Goal: Communication & Community: Ask a question

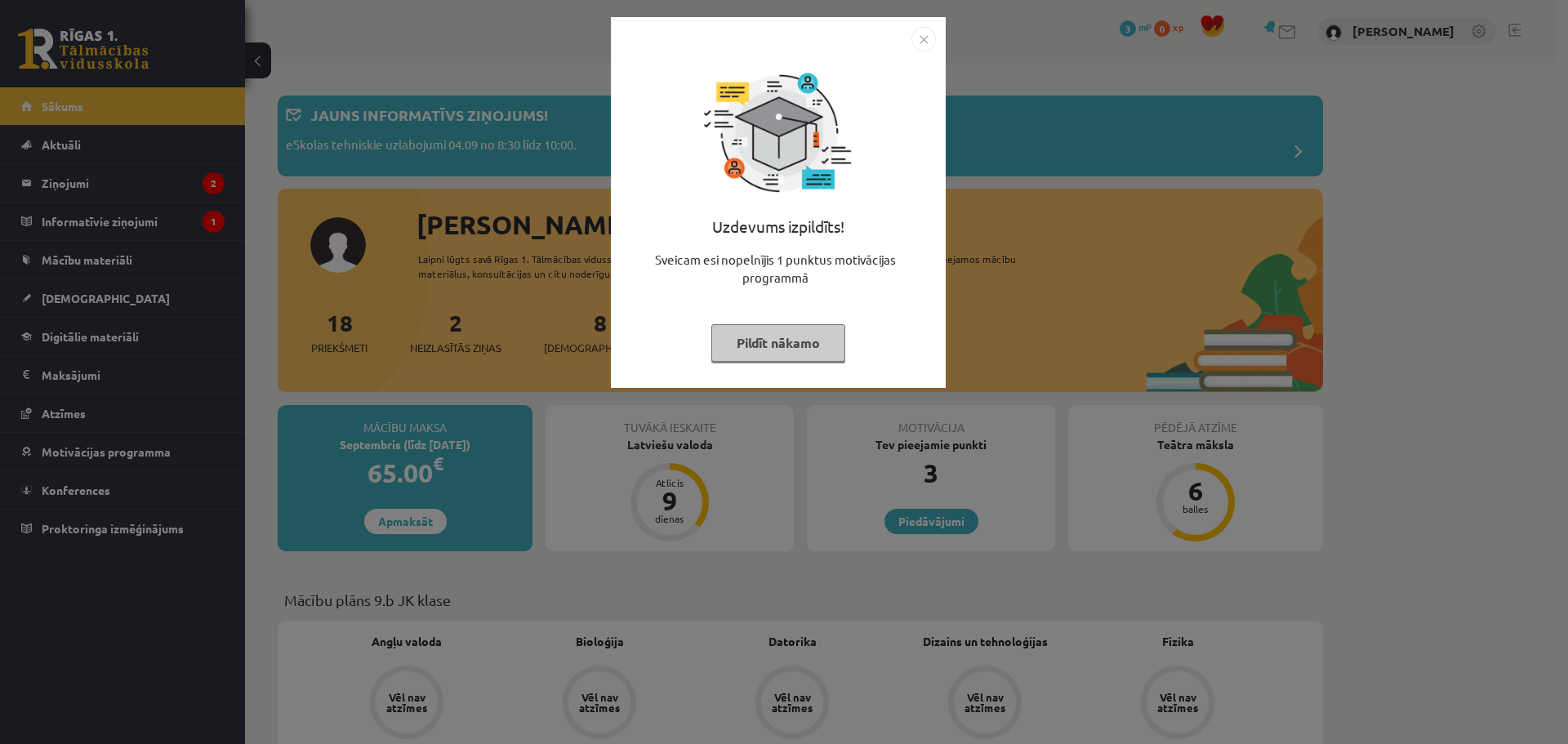
click at [764, 350] on button "Pildīt nākamo" at bounding box center [778, 343] width 134 height 37
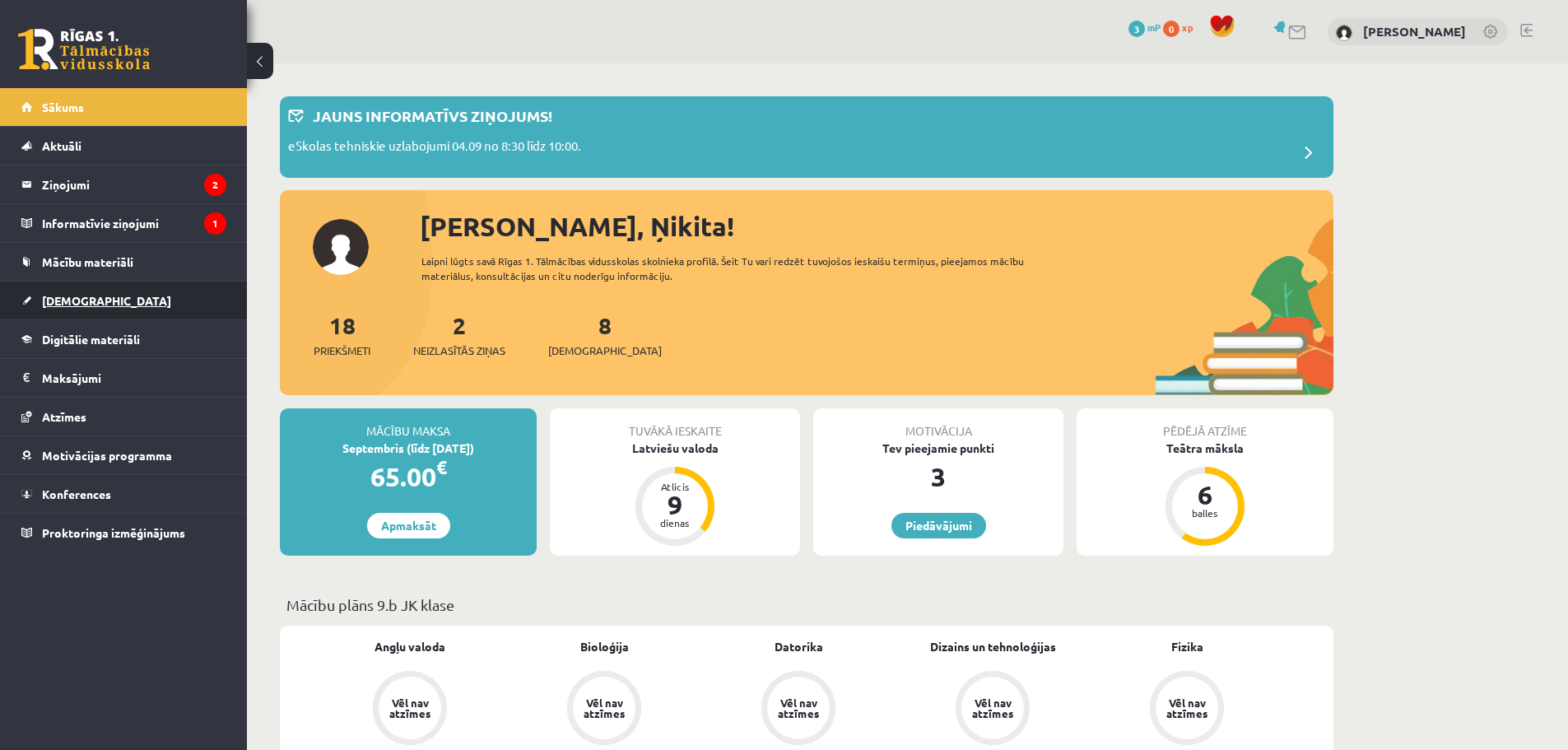
click at [57, 289] on link "[DEMOGRAPHIC_DATA]" at bounding box center [124, 301] width 205 height 37
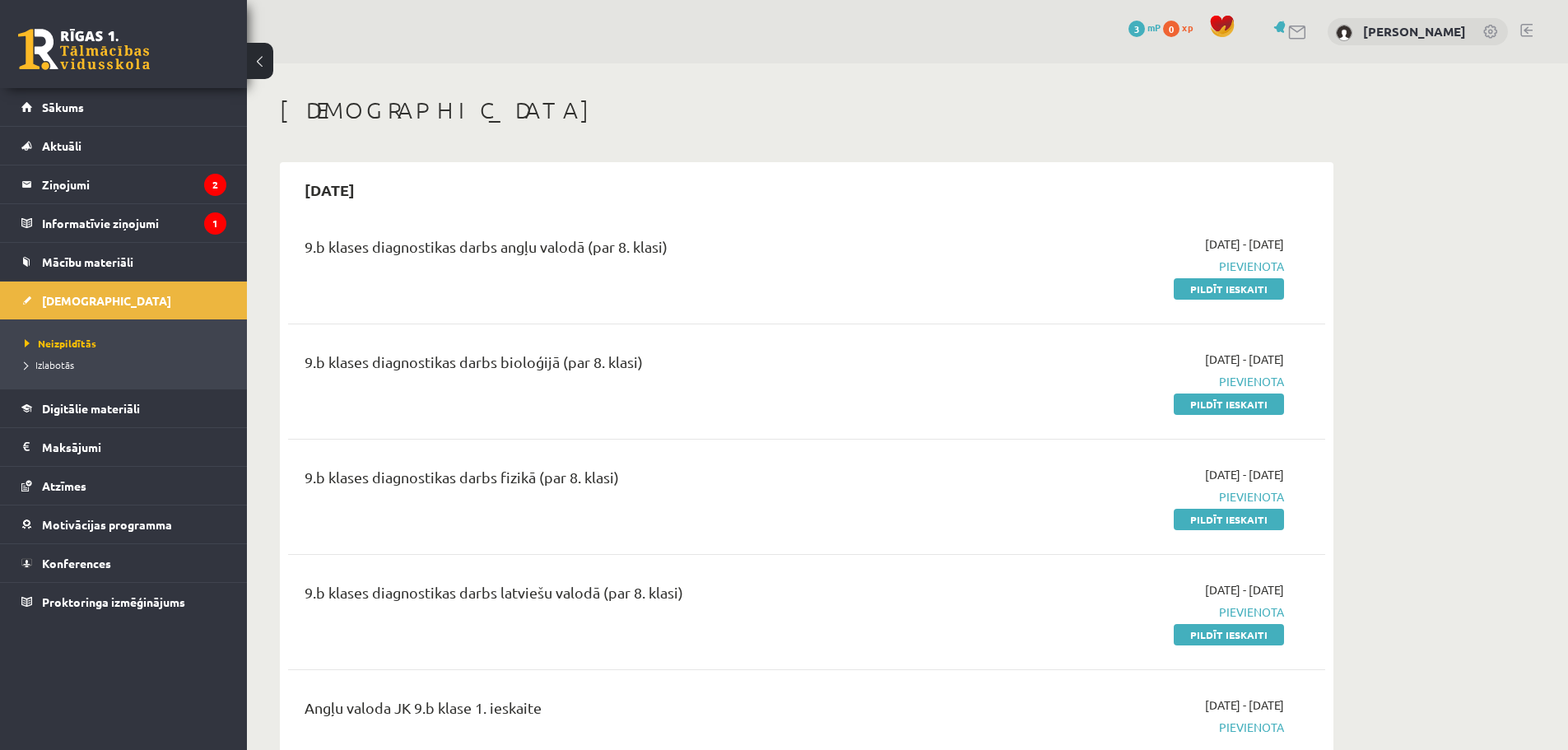
click at [1240, 264] on span "Pievienota" at bounding box center [1129, 266] width 311 height 17
click at [1221, 287] on link "Pildīt ieskaiti" at bounding box center [1229, 288] width 110 height 22
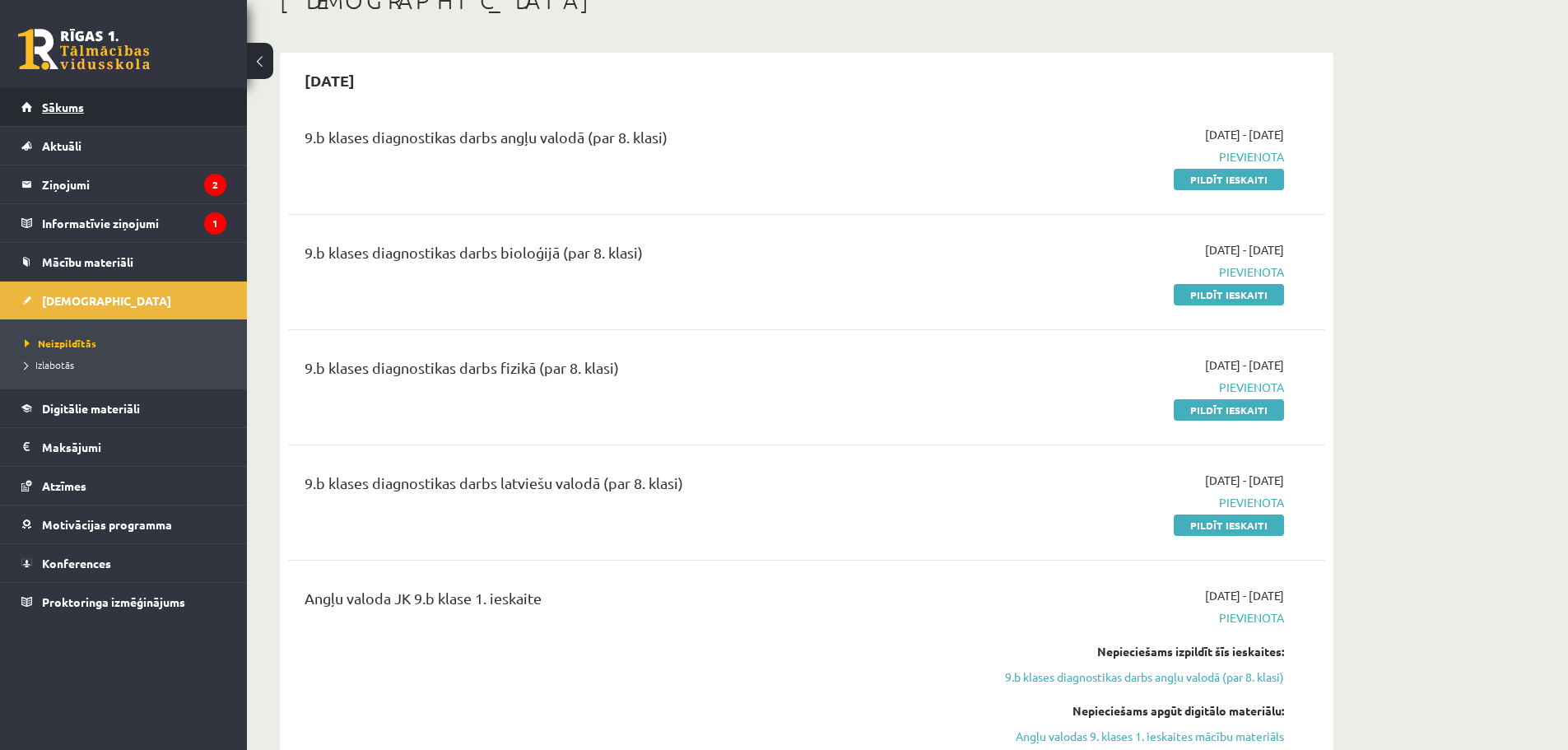
click at [59, 115] on link "Sākums" at bounding box center [124, 107] width 205 height 37
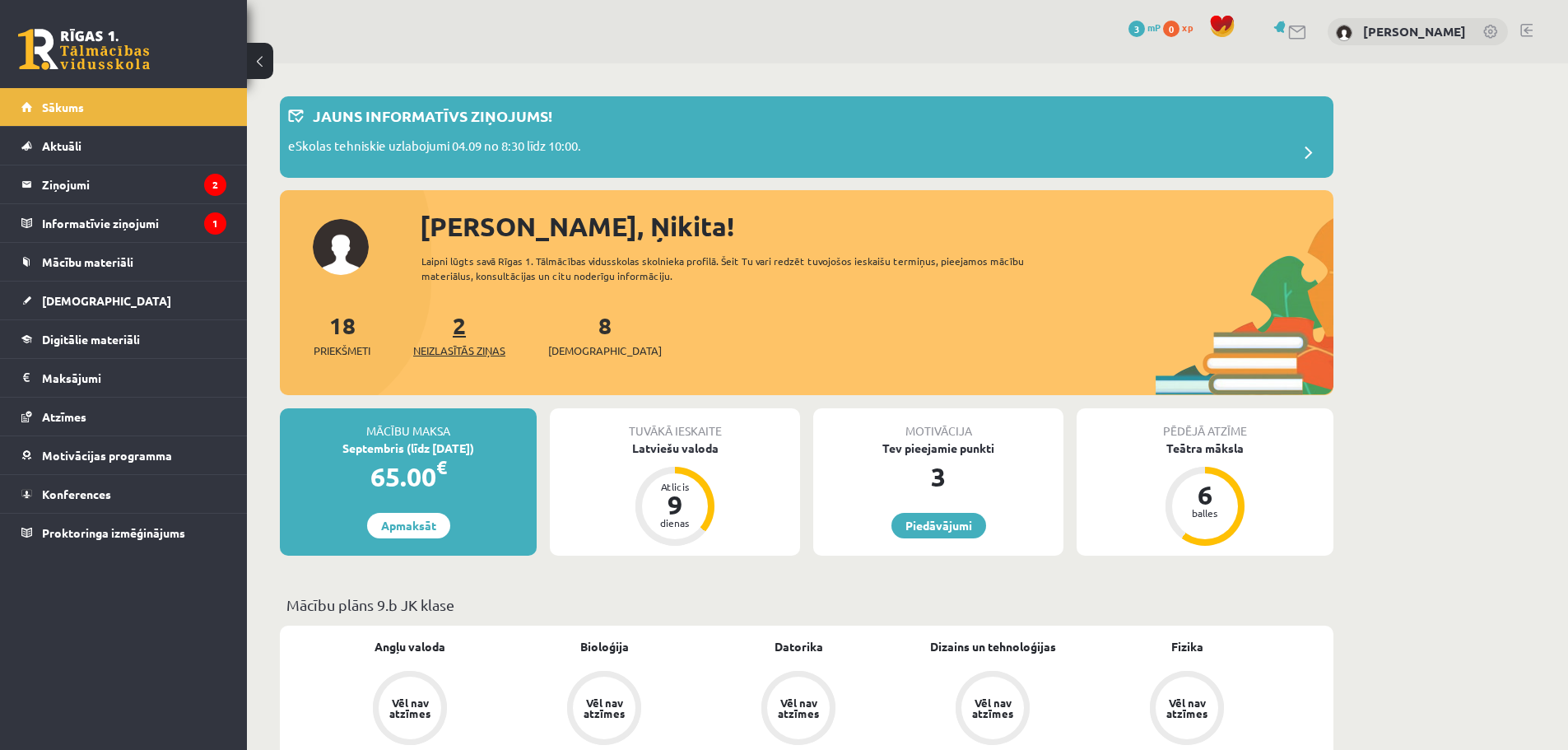
click at [476, 355] on span "Neizlasītās ziņas" at bounding box center [459, 351] width 92 height 17
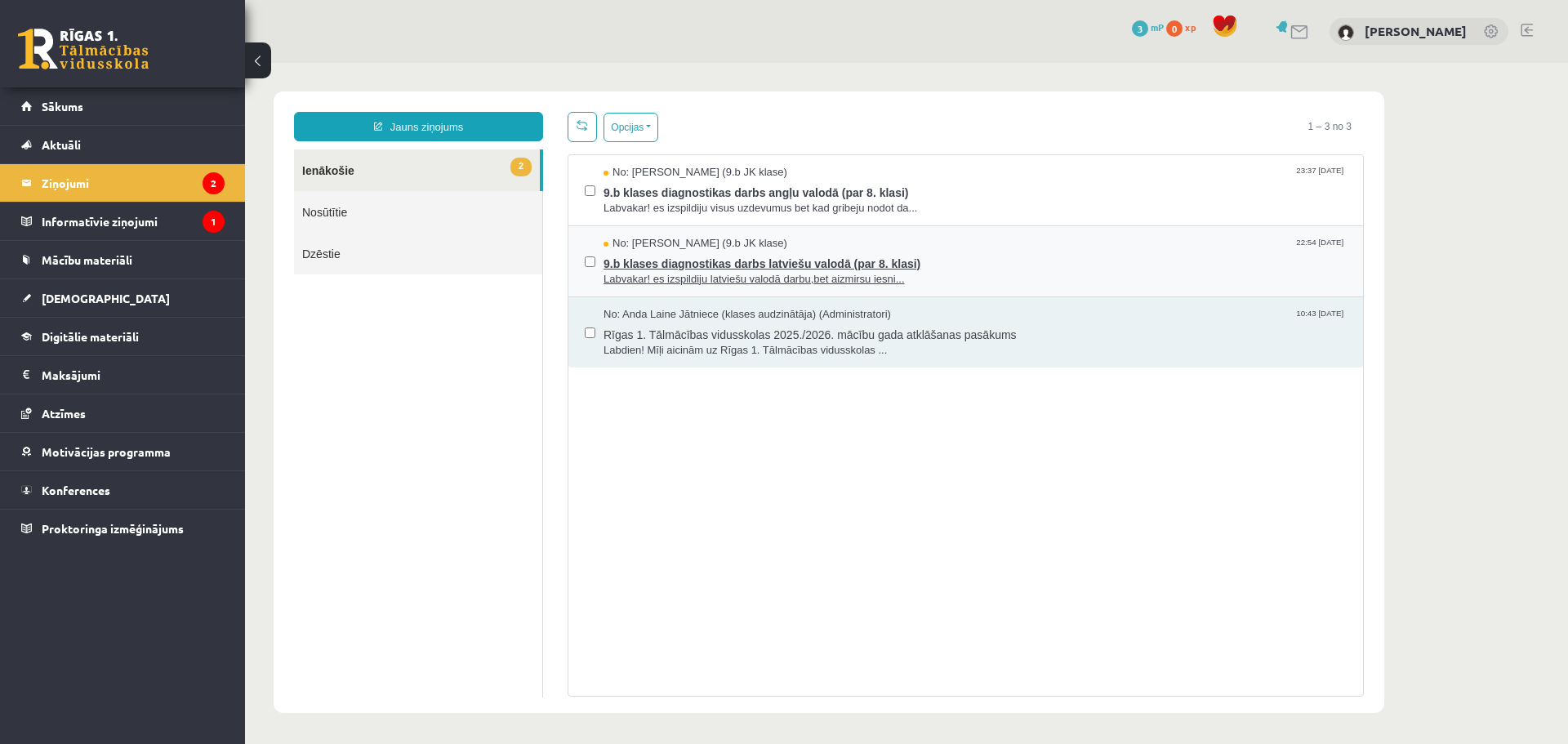
click at [864, 268] on span "9.b klases diagnostikas darbs latviešu valodā (par 8. klasi)" at bounding box center [975, 262] width 743 height 20
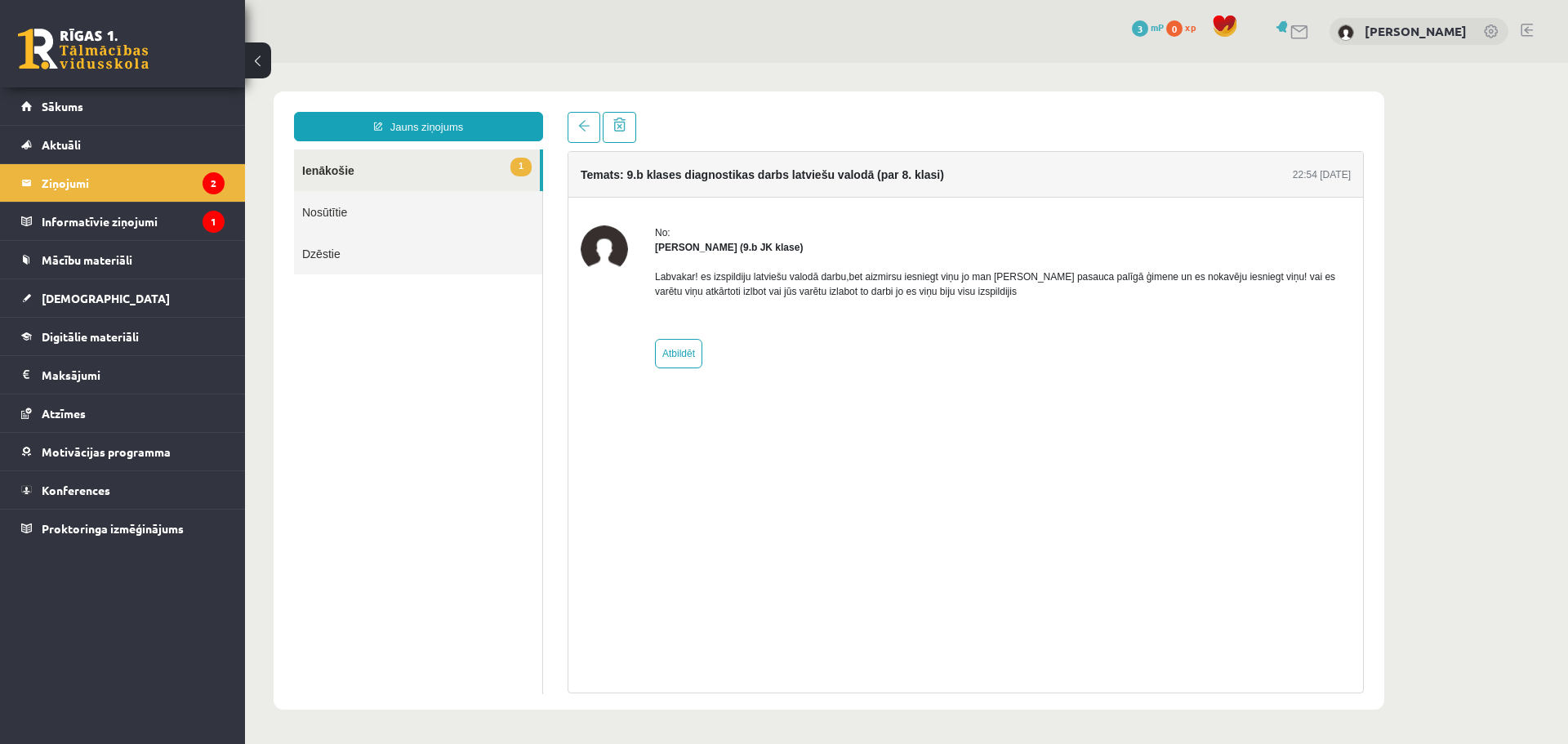
click at [374, 181] on link "1 Ienākošie" at bounding box center [417, 170] width 246 height 42
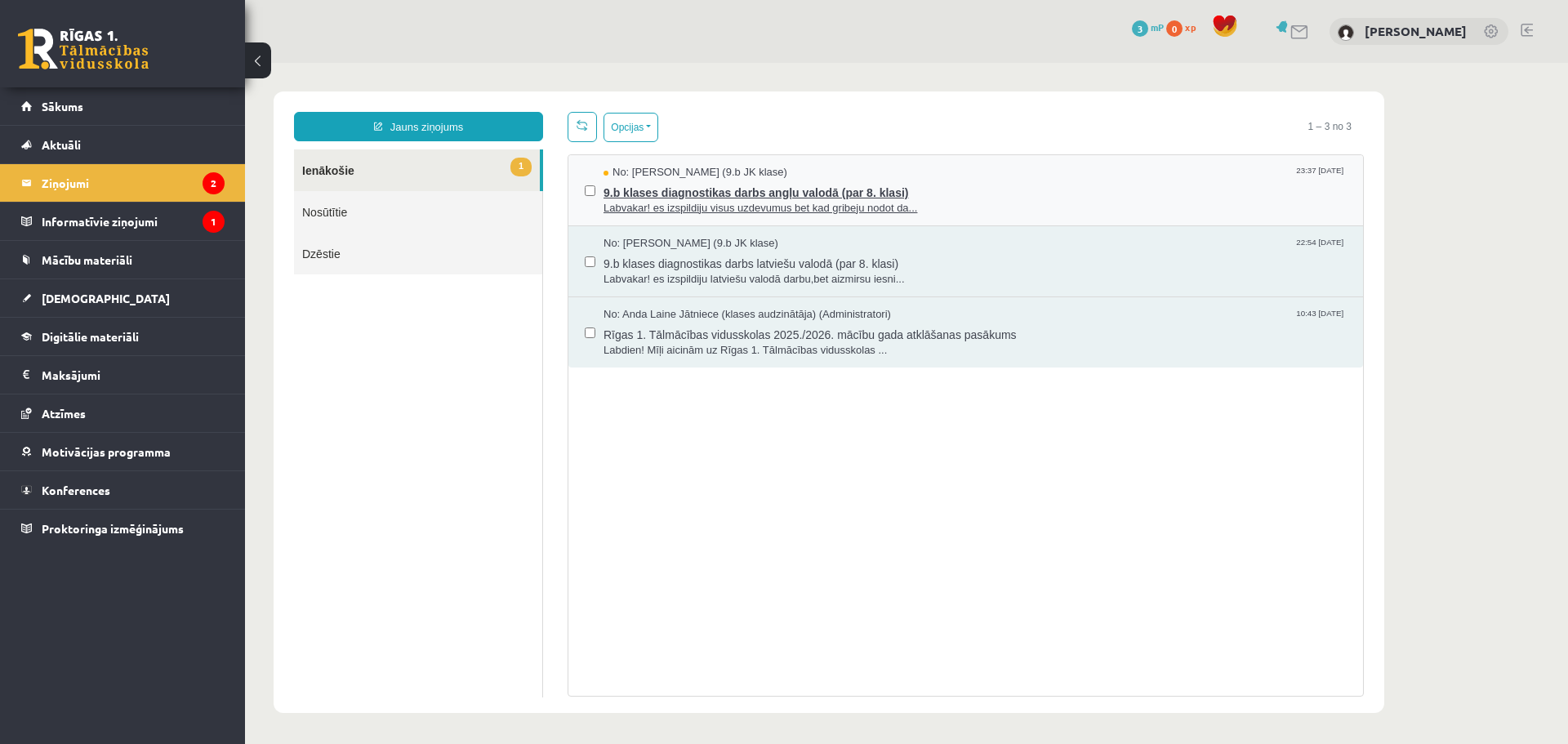
click at [623, 180] on span "9.b klases diagnostikas darbs angļu valodā (par 8. klasi)" at bounding box center [975, 190] width 743 height 20
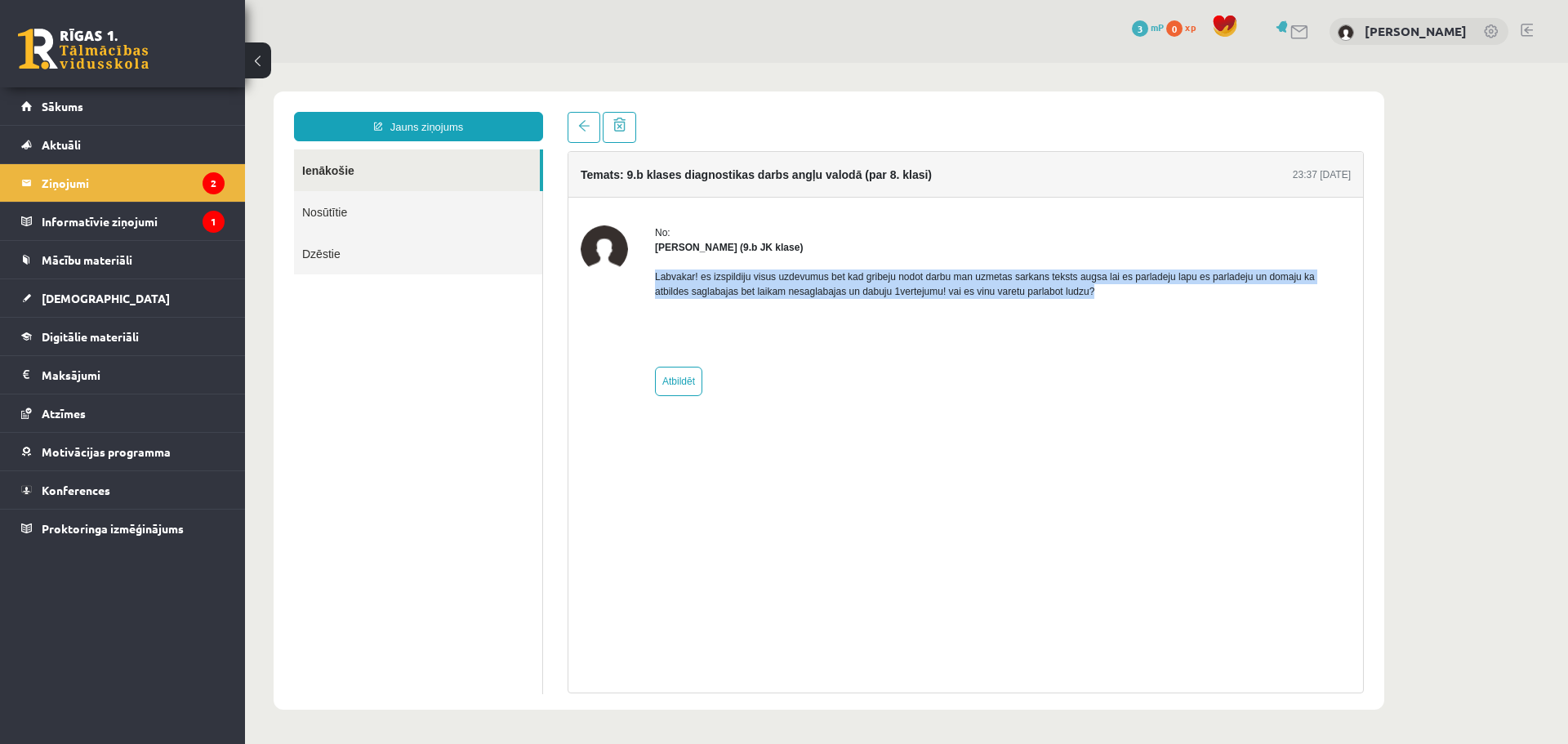
drag, startPoint x: 651, startPoint y: 281, endPoint x: 1088, endPoint y: 289, distance: 437.1
click at [1088, 289] on div "No: Aigars Laķis (9.b JK klase) Labvakar! es izspildiju visus uzdevumus bet kad…" at bounding box center [965, 311] width 770 height 171
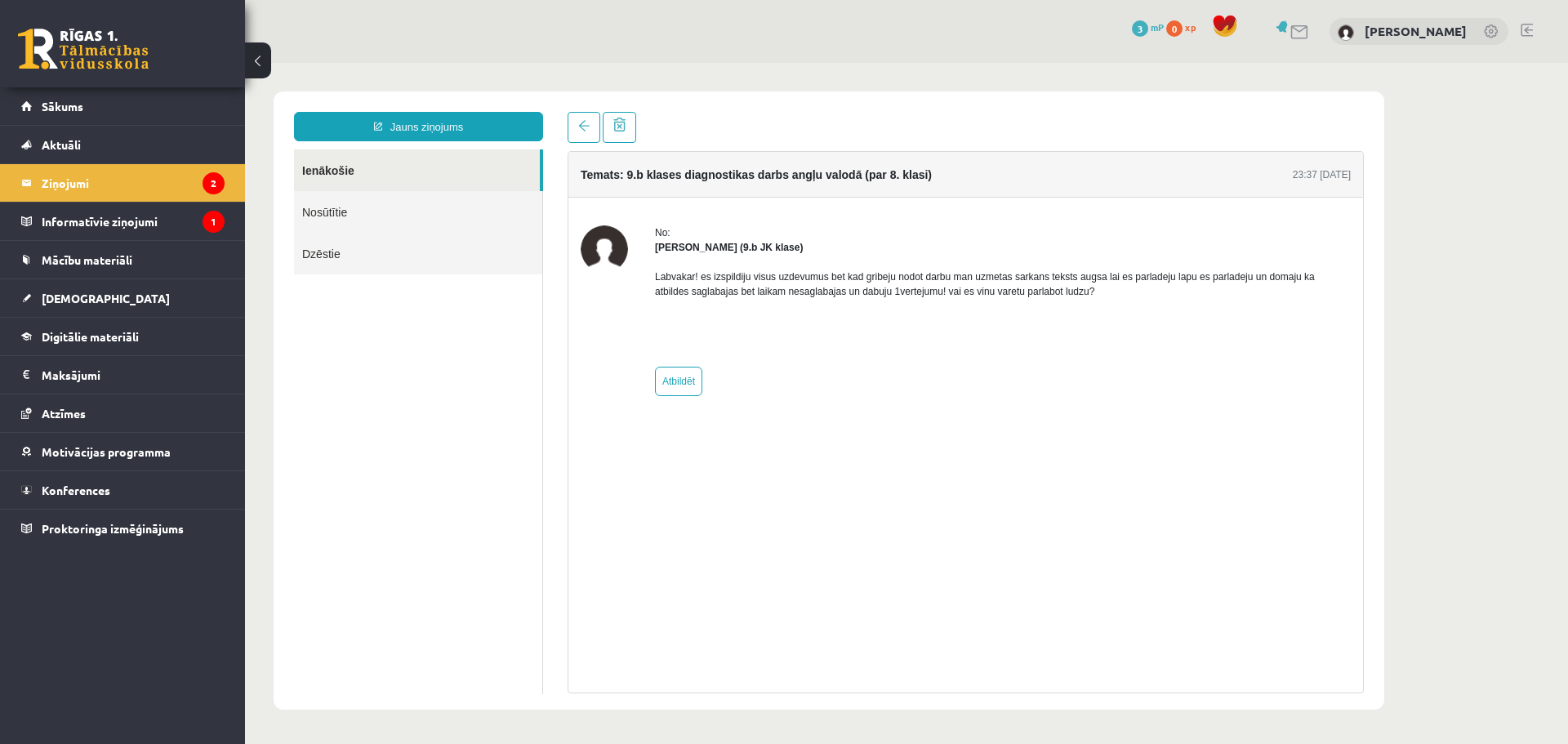
click at [993, 308] on div "Labvakar! es izspildiju visus uzdevumus bet kad gribeju nodot darbu man uzmetas…" at bounding box center [1002, 304] width 696 height 99
click at [576, 138] on link at bounding box center [583, 126] width 33 height 31
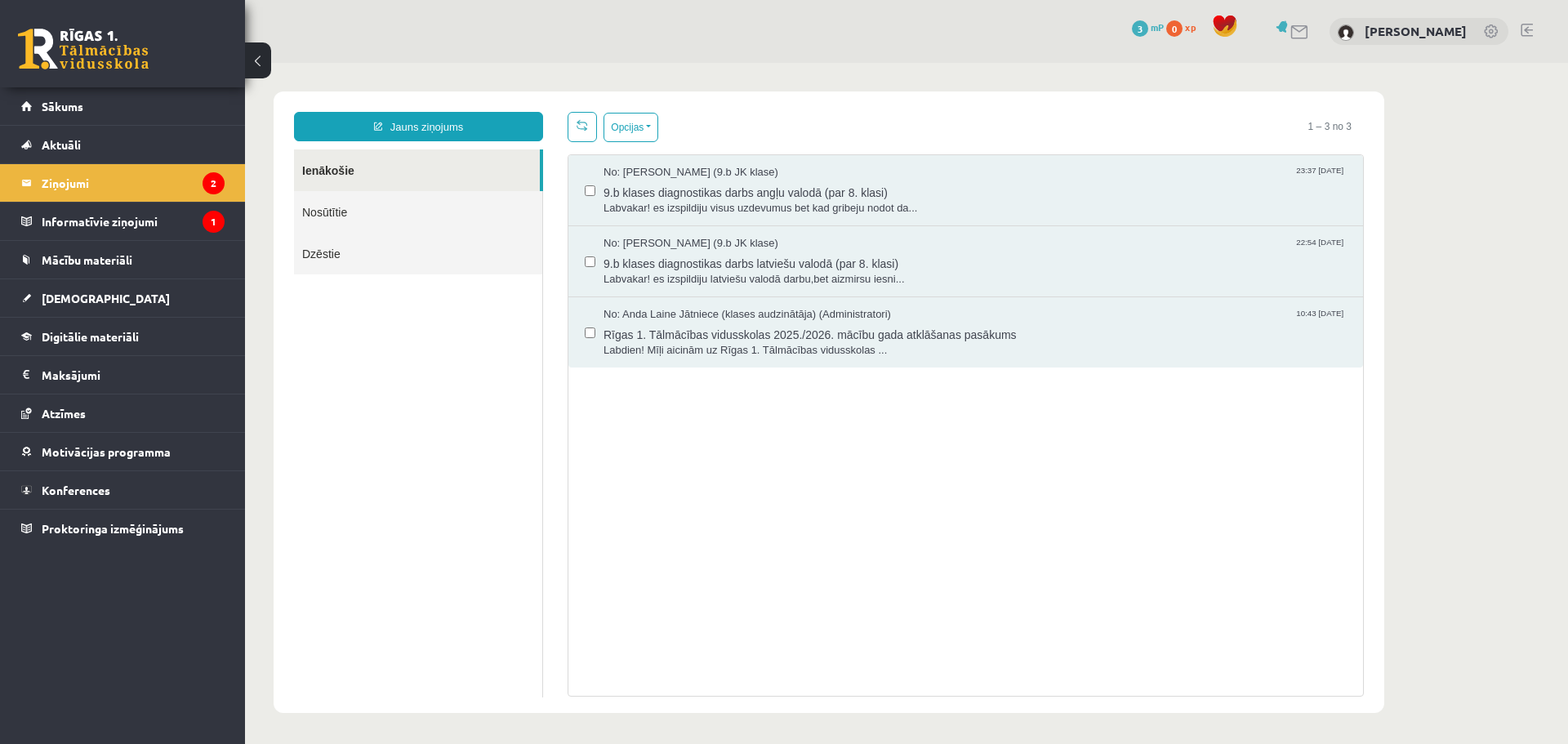
click at [1383, 22] on div "[PERSON_NAME]" at bounding box center [1419, 32] width 179 height 28
click at [1378, 33] on link "[PERSON_NAME]" at bounding box center [1416, 32] width 102 height 17
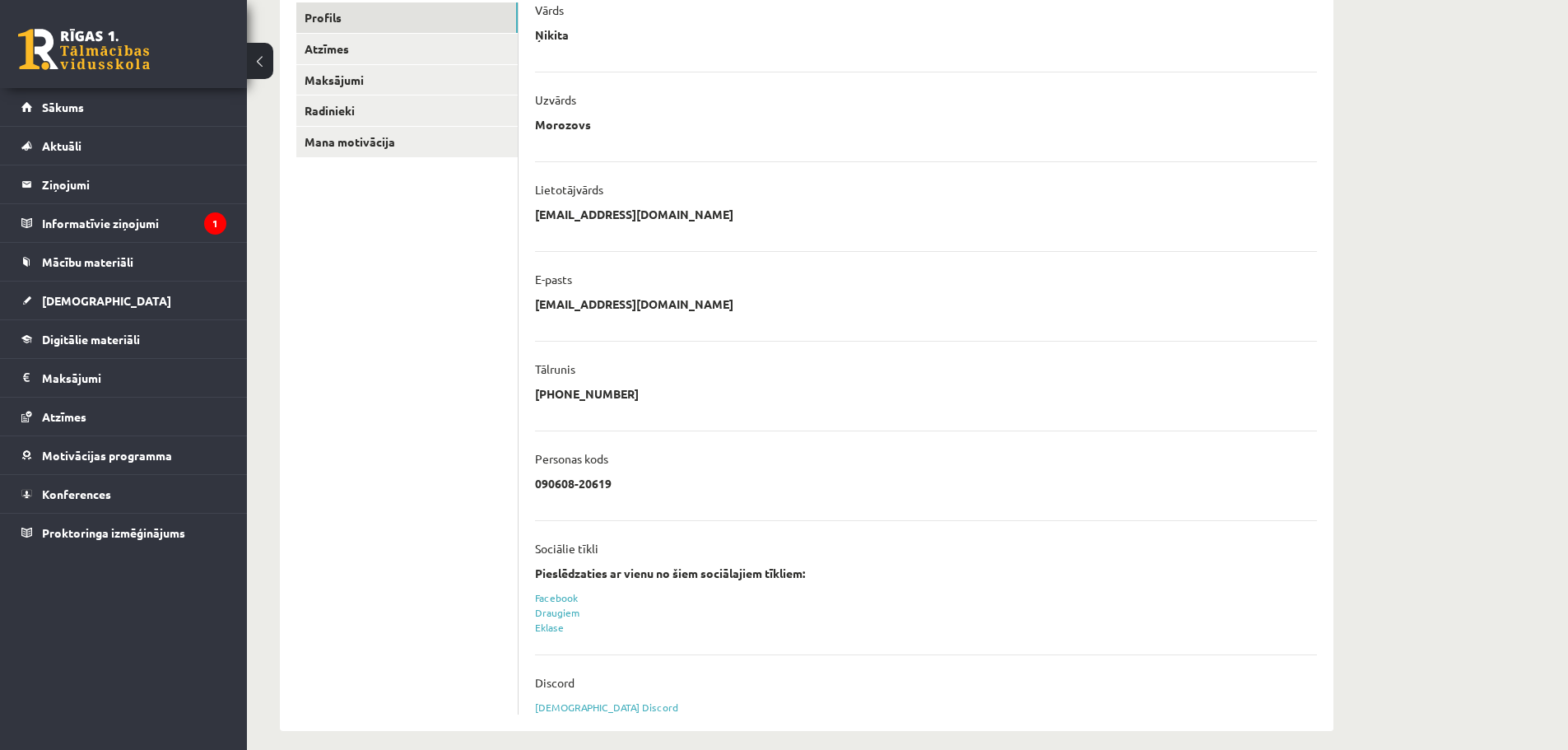
scroll to position [243, 0]
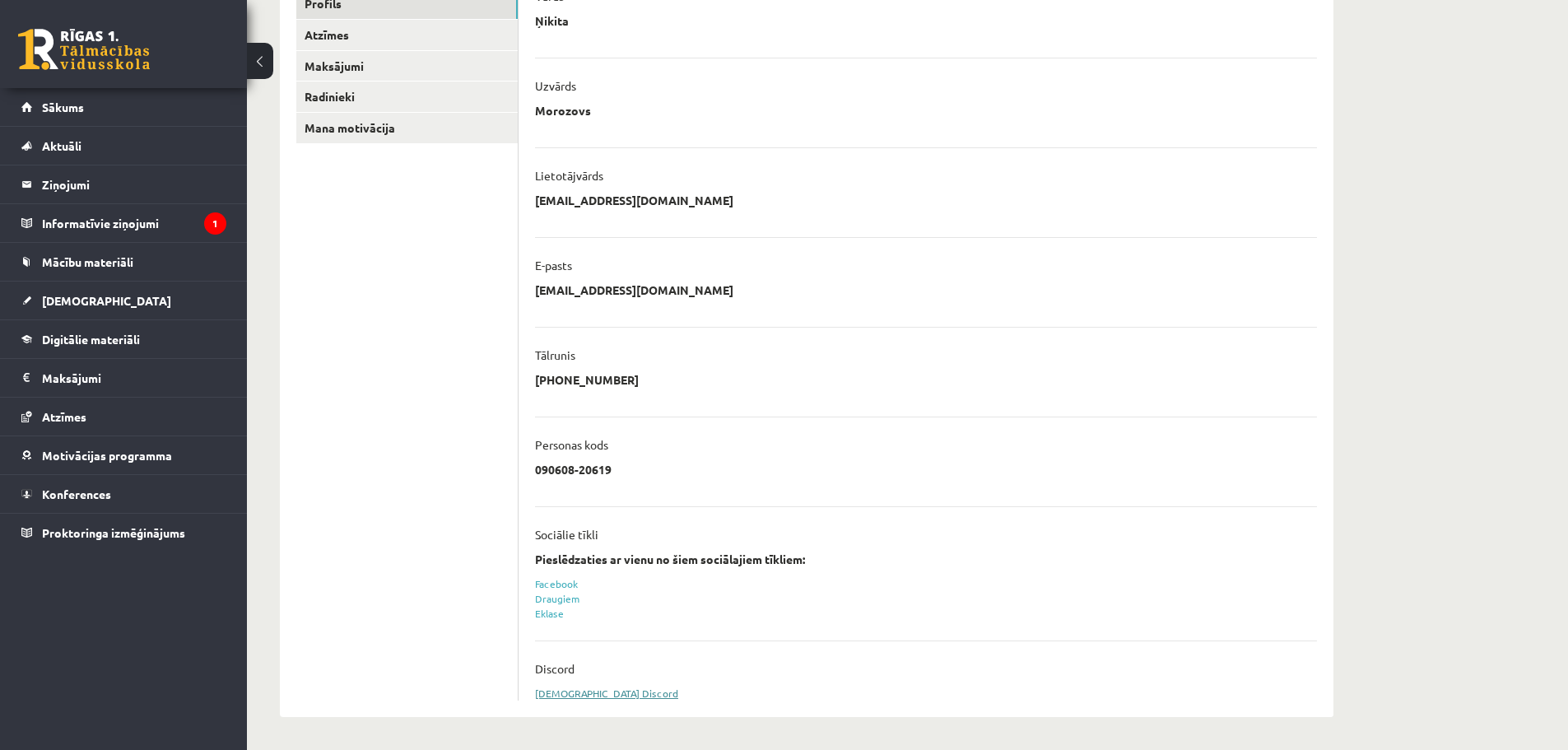
click at [583, 692] on link "[DEMOGRAPHIC_DATA] Discord" at bounding box center [607, 693] width 143 height 13
